Goal: Transaction & Acquisition: Purchase product/service

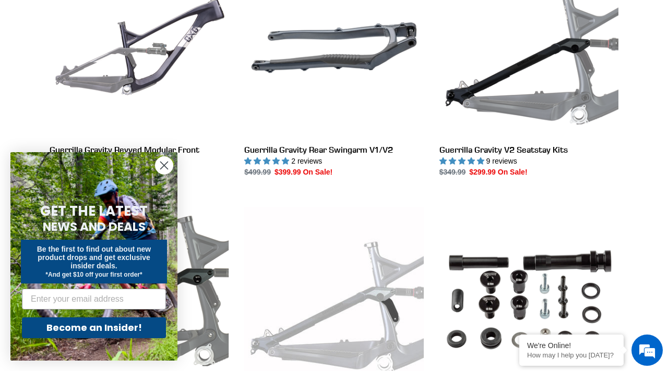
scroll to position [355, 0]
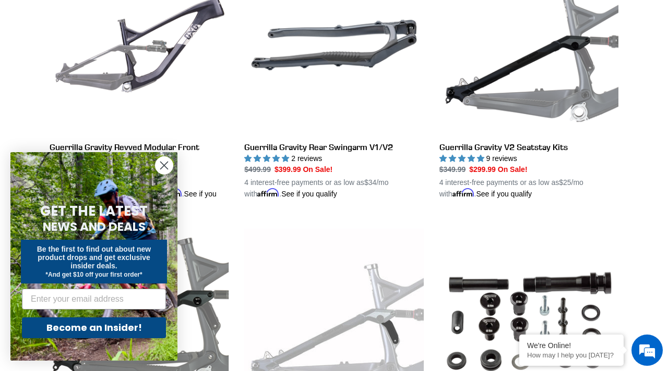
click at [168, 170] on circle "Close dialog" at bounding box center [163, 165] width 17 height 17
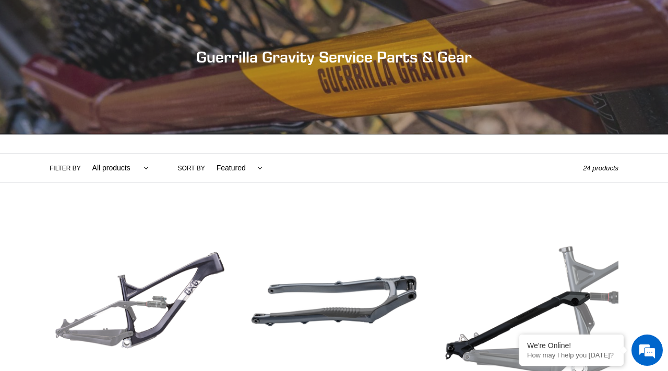
scroll to position [0, 0]
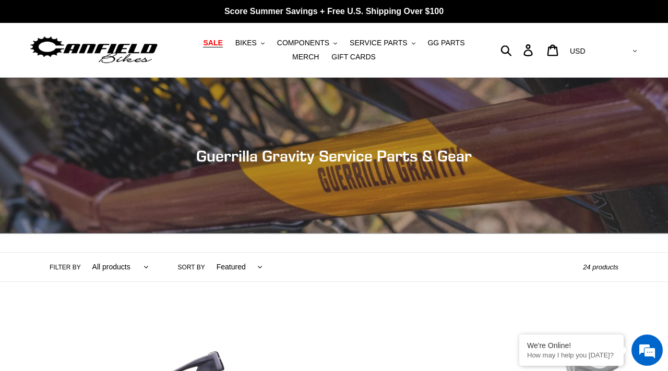
click at [203, 40] on span "SALE" at bounding box center [212, 43] width 19 height 9
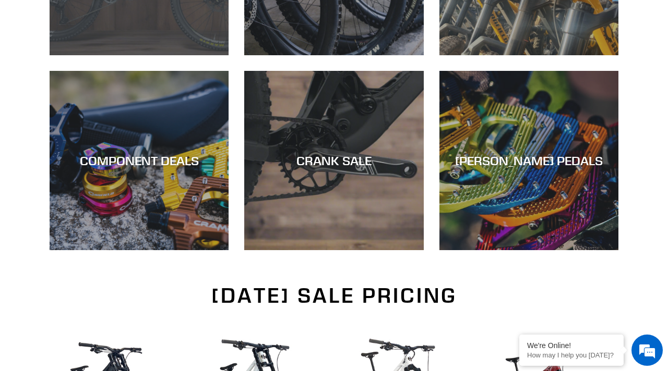
scroll to position [456, 0]
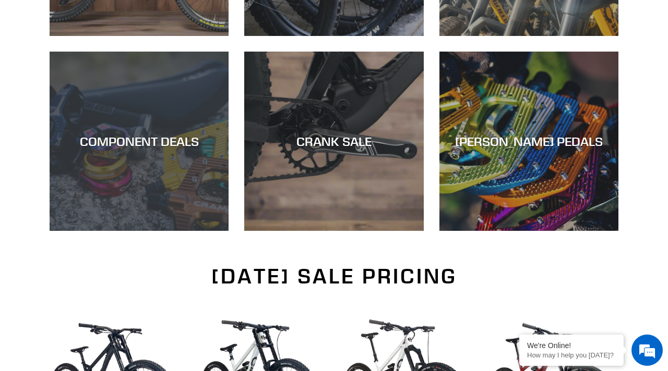
click at [168, 231] on div "COMPONENT DEALS" at bounding box center [139, 231] width 179 height 0
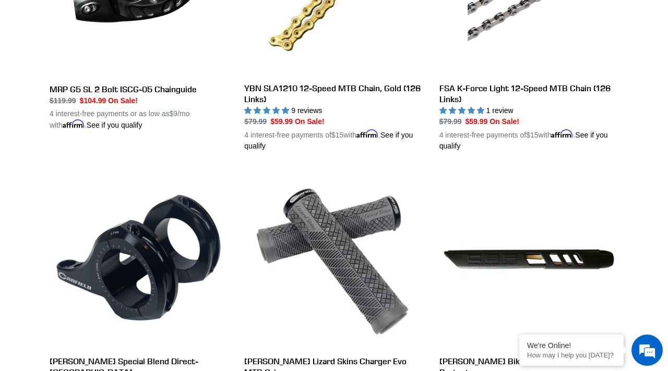
scroll to position [964, 0]
